Goal: Task Accomplishment & Management: Use online tool/utility

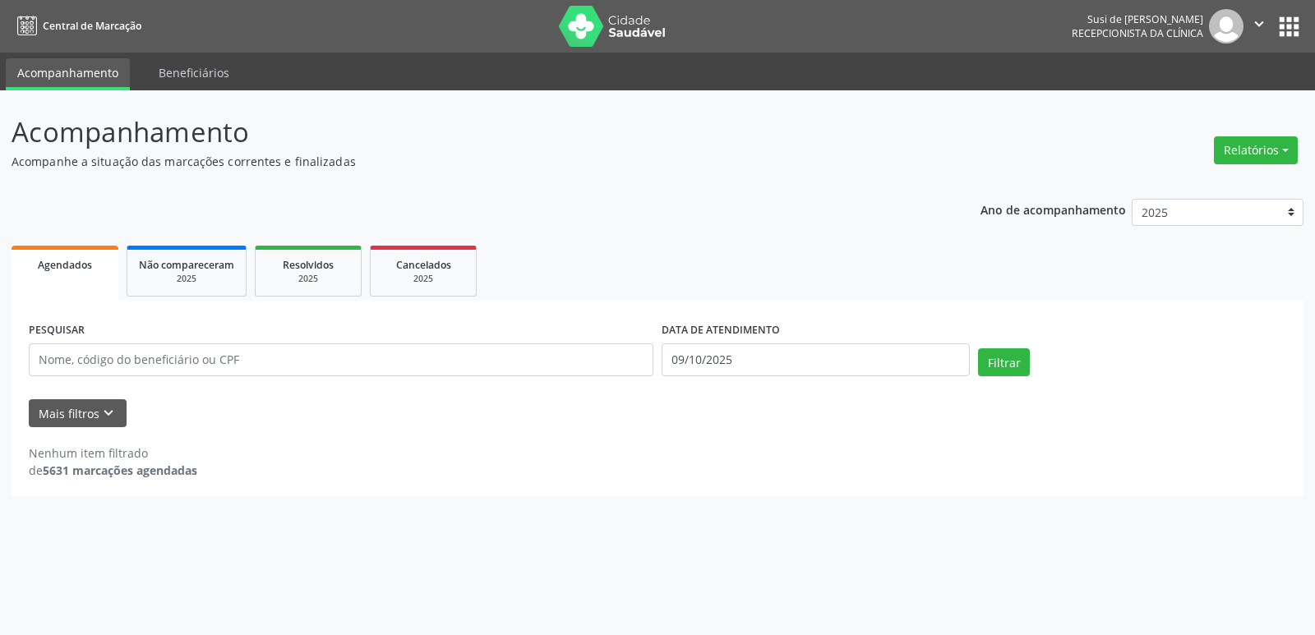
click at [1100, 414] on div "Mais filtros keyboard_arrow_down" at bounding box center [658, 413] width 1266 height 29
click at [1267, 256] on ul "Agendados Não compareceram 2025 Resolvidos 2025 Cancelados 2025" at bounding box center [658, 271] width 1292 height 59
click at [1261, 148] on button "Relatórios" at bounding box center [1256, 150] width 84 height 28
click at [1176, 187] on link "Agendamentos" at bounding box center [1210, 185] width 177 height 23
select select "9"
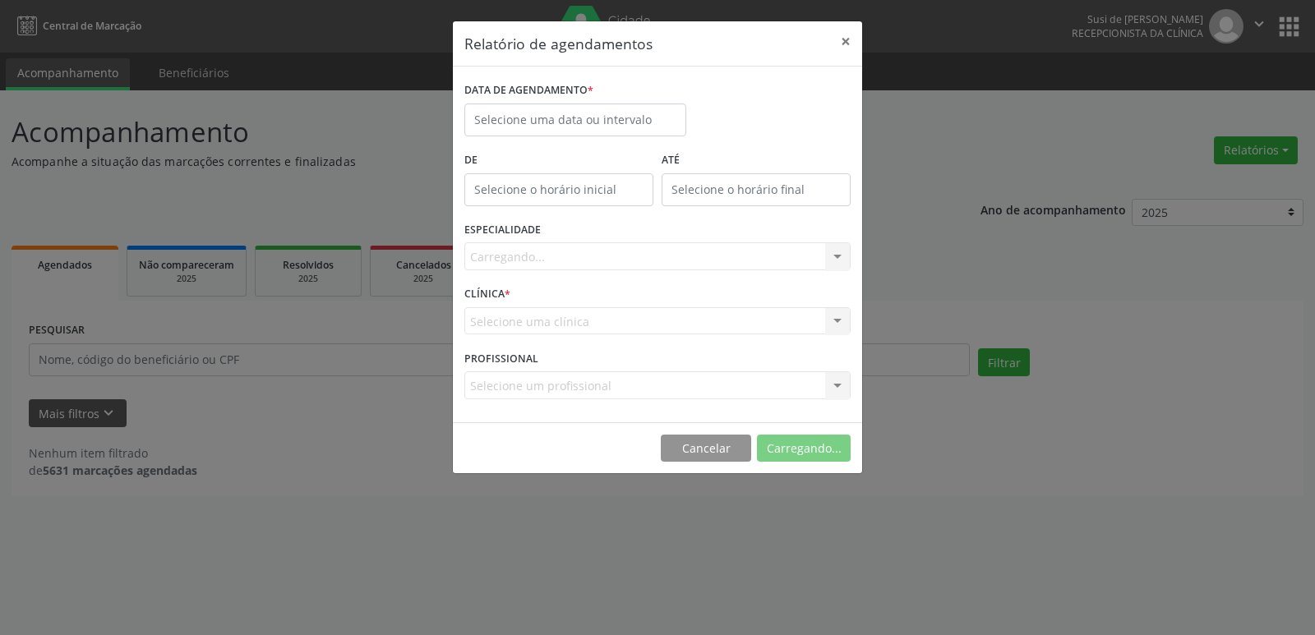
click at [1176, 187] on div "Relatório de agendamentos × DATA DE AGENDAMENTO * De ATÉ ESPECIALIDADE [GEOGRAP…" at bounding box center [657, 317] width 1315 height 635
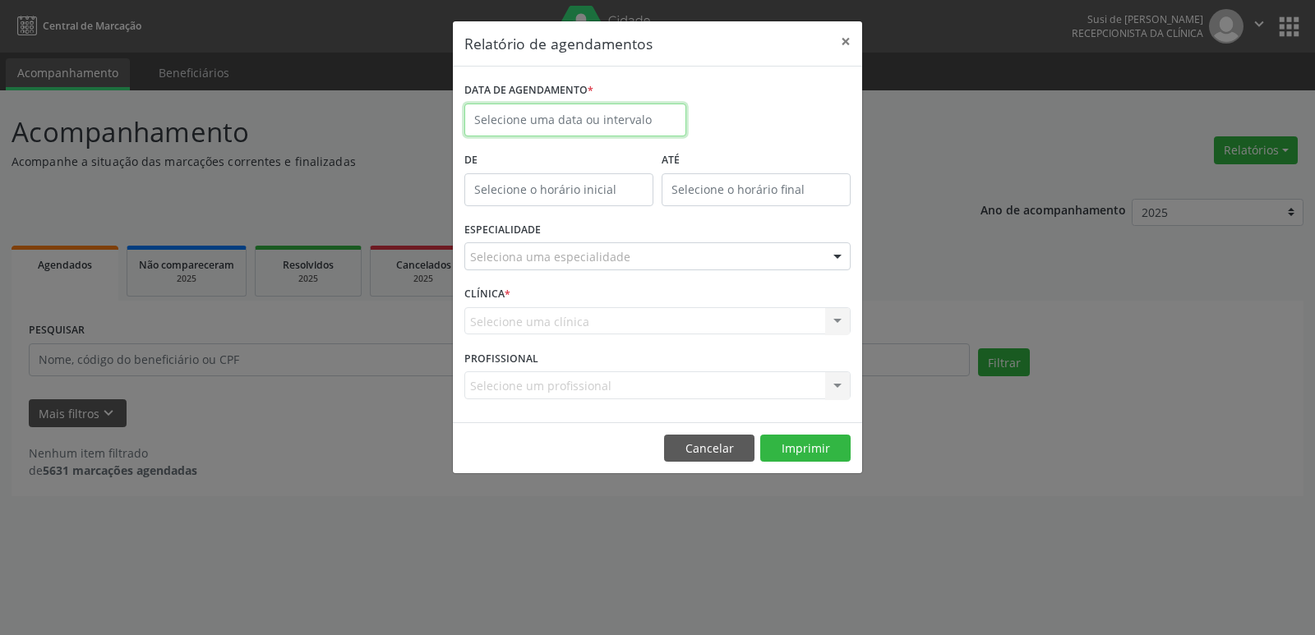
click at [566, 119] on input "text" at bounding box center [575, 120] width 222 height 33
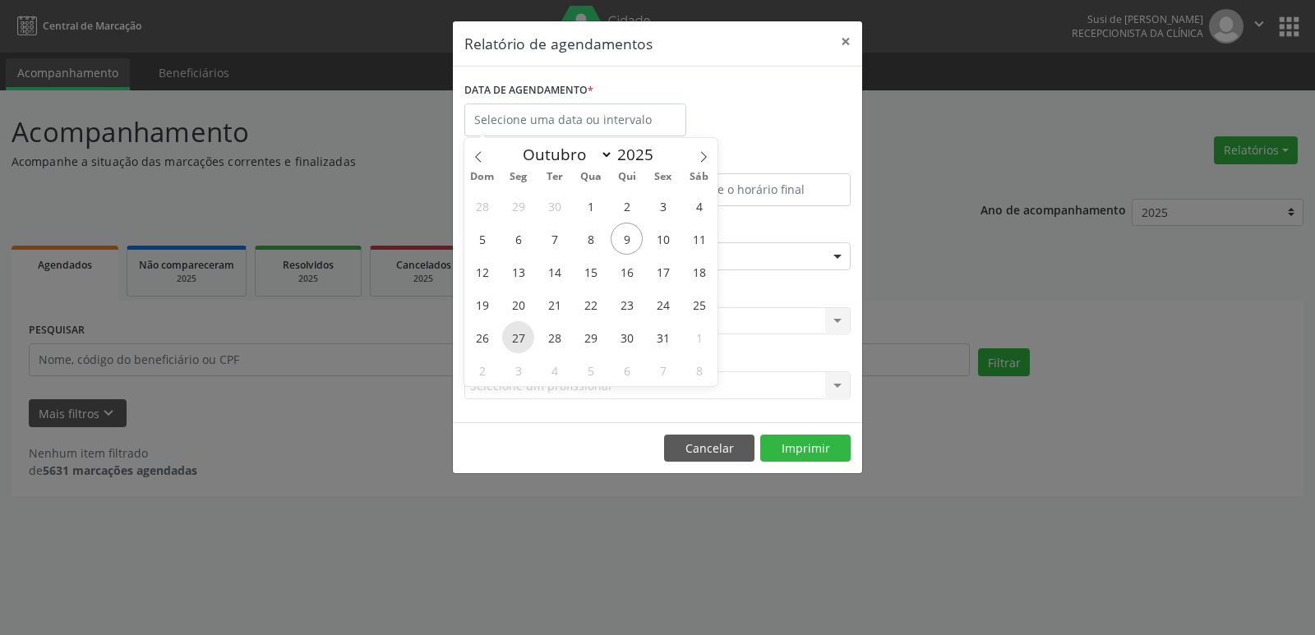
click at [523, 340] on span "27" at bounding box center [518, 337] width 32 height 32
type input "[DATE]"
click at [523, 340] on span "27" at bounding box center [518, 337] width 32 height 32
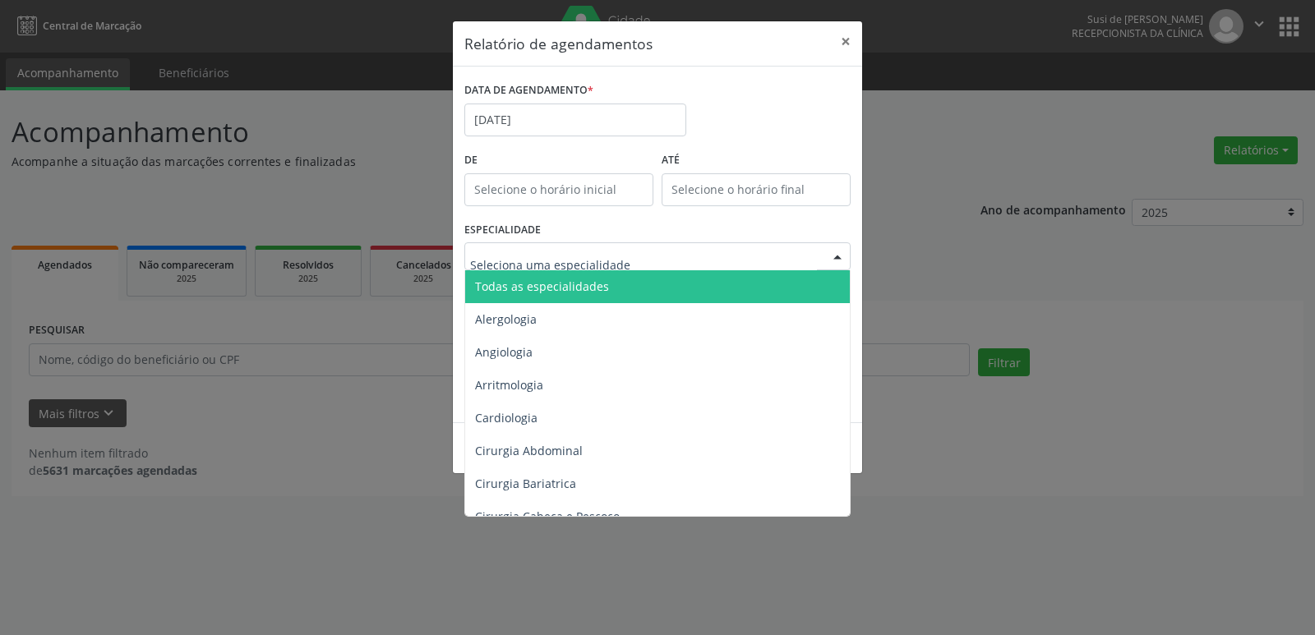
click at [835, 257] on div at bounding box center [837, 257] width 25 height 28
click at [803, 293] on span "Todas as especialidades" at bounding box center [658, 286] width 387 height 33
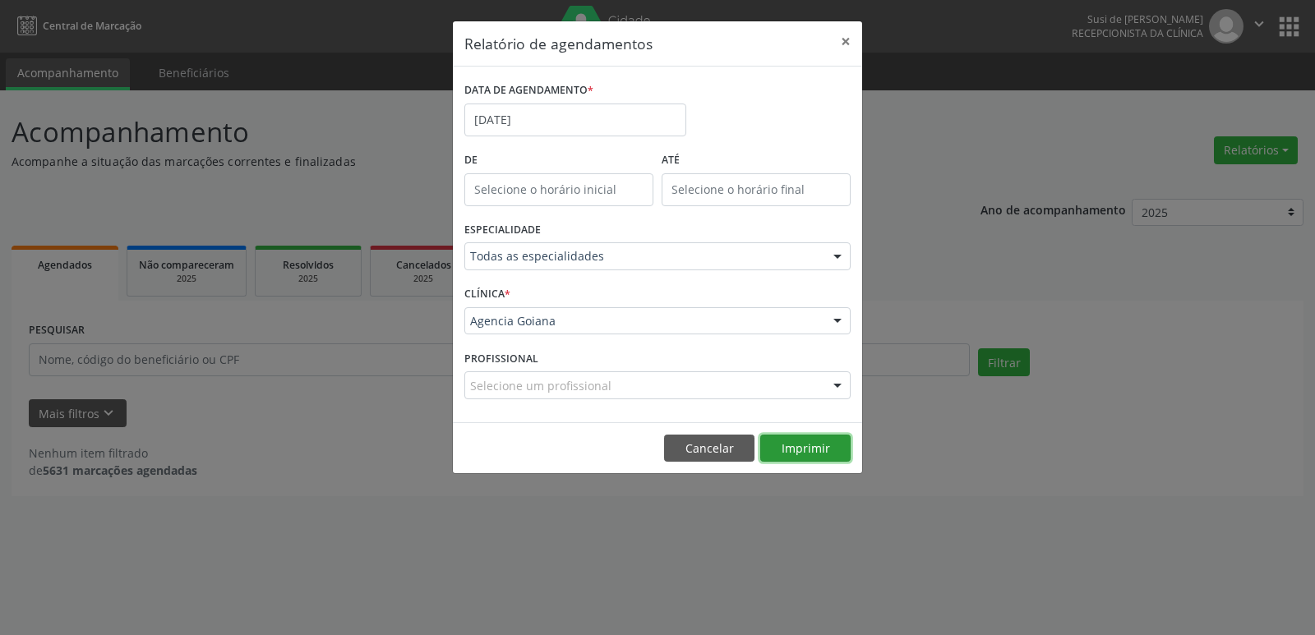
click at [826, 445] on button "Imprimir" at bounding box center [805, 449] width 90 height 28
click at [553, 115] on input "[DATE]" at bounding box center [575, 120] width 222 height 33
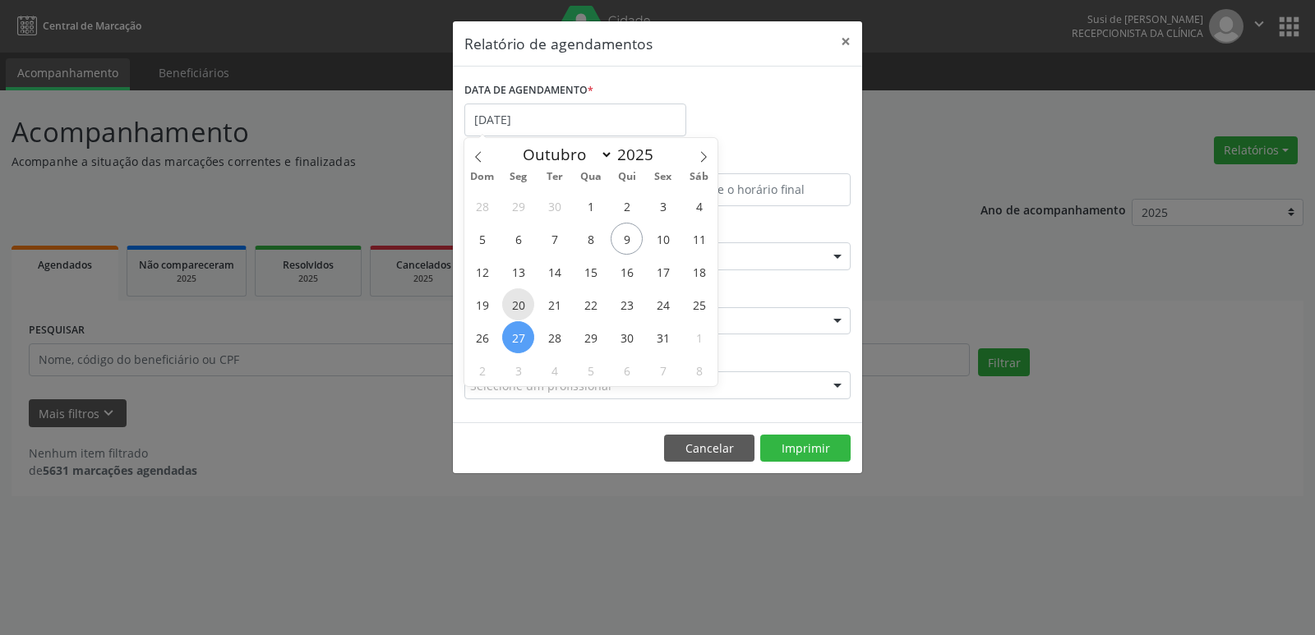
click at [513, 304] on span "20" at bounding box center [518, 304] width 32 height 32
type input "[DATE]"
click at [513, 302] on span "20" at bounding box center [518, 304] width 32 height 32
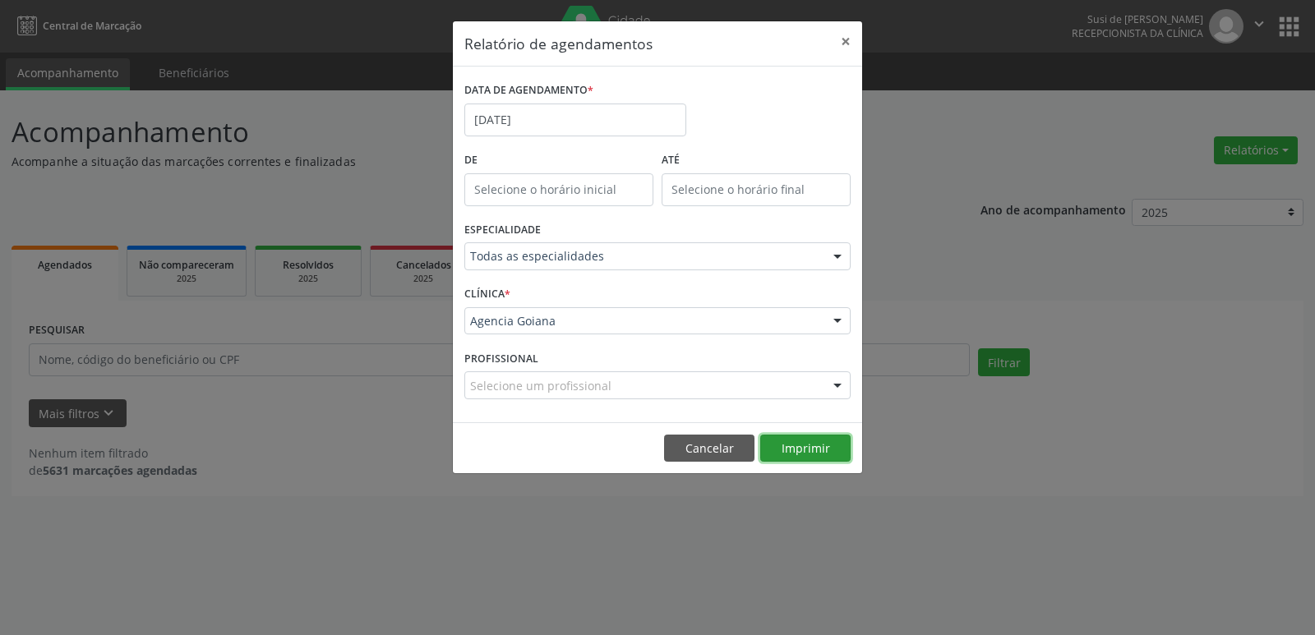
click at [814, 454] on button "Imprimir" at bounding box center [805, 449] width 90 height 28
click at [537, 122] on input "[DATE]" at bounding box center [575, 120] width 222 height 33
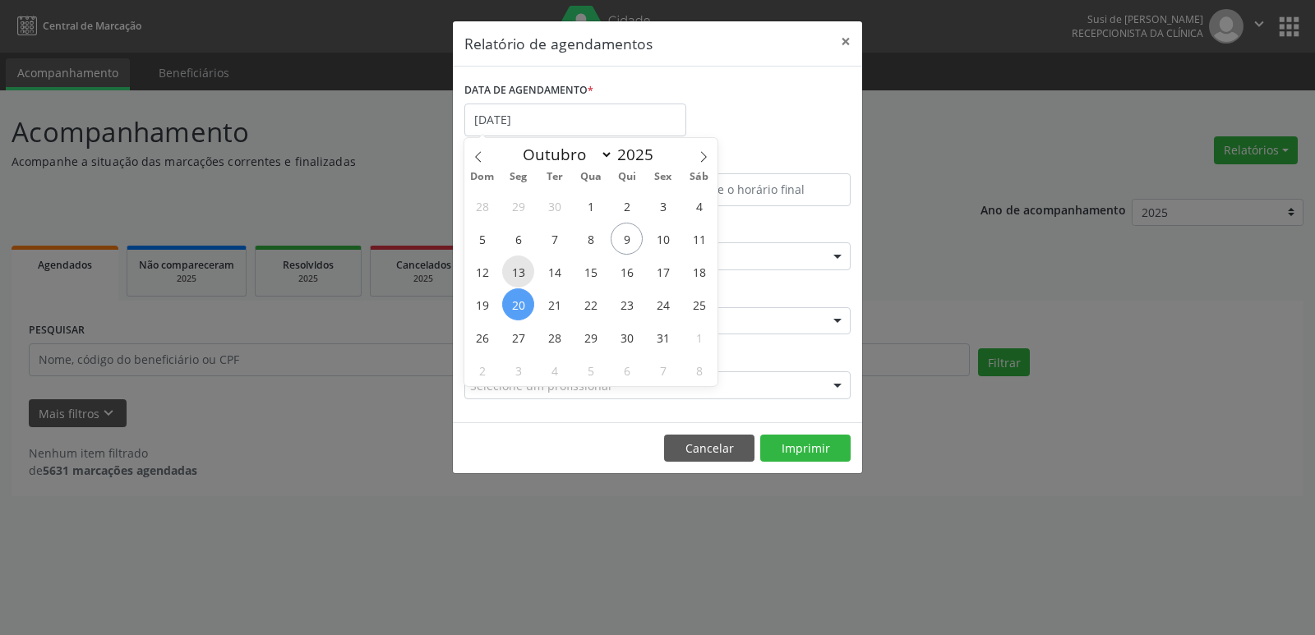
click at [516, 271] on span "13" at bounding box center [518, 272] width 32 height 32
type input "[DATE]"
click at [516, 270] on span "13" at bounding box center [518, 272] width 32 height 32
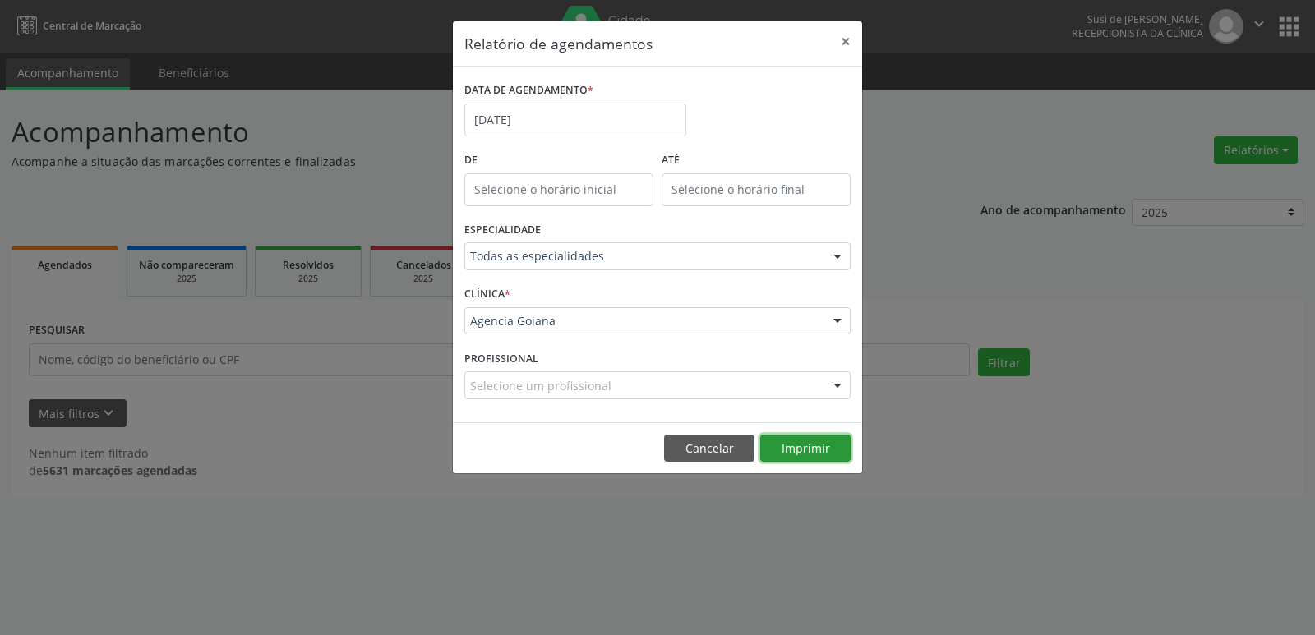
click at [796, 445] on button "Imprimir" at bounding box center [805, 449] width 90 height 28
